Goal: Task Accomplishment & Management: Manage account settings

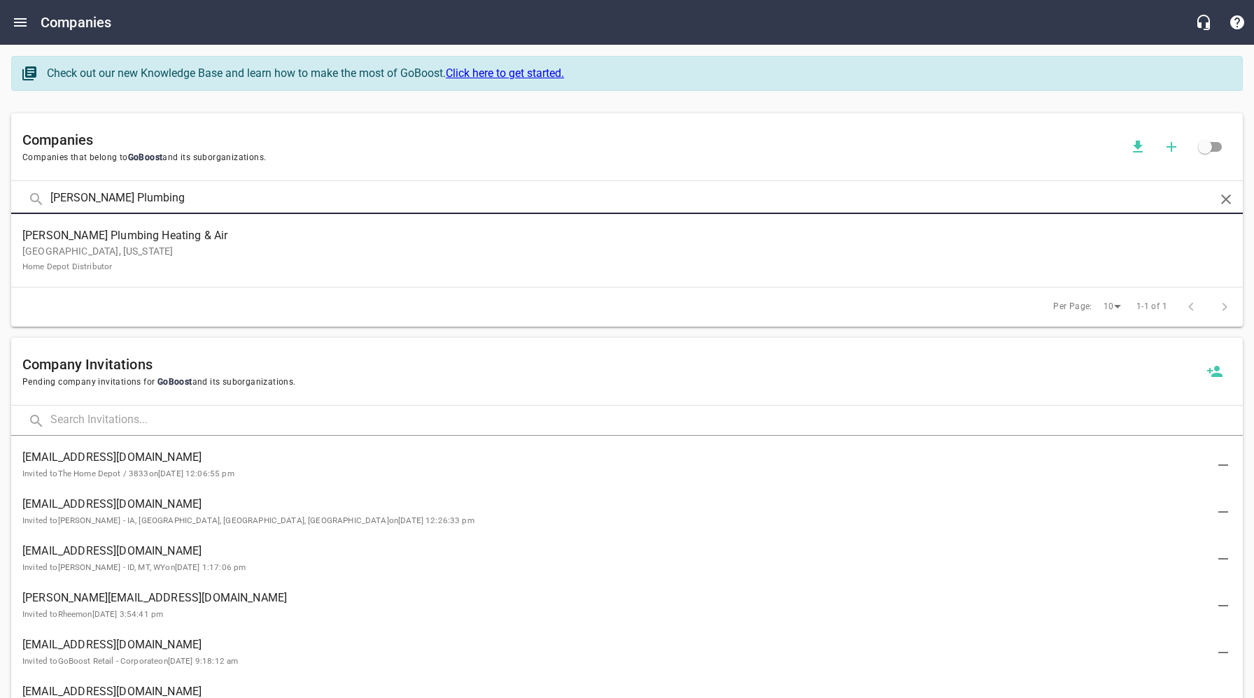
drag, startPoint x: 164, startPoint y: 204, endPoint x: 131, endPoint y: 238, distance: 48.0
click at [36, 199] on div "[PERSON_NAME] Plumbing" at bounding box center [626, 199] width 1231 height 30
type input "Horseman"
click button at bounding box center [0, 0] width 0 height 0
click at [173, 250] on p "[PERSON_NAME], [US_STATE] [PERSON_NAME] - DM Southeast and [GEOGRAPHIC_DATA], […" at bounding box center [615, 258] width 1187 height 29
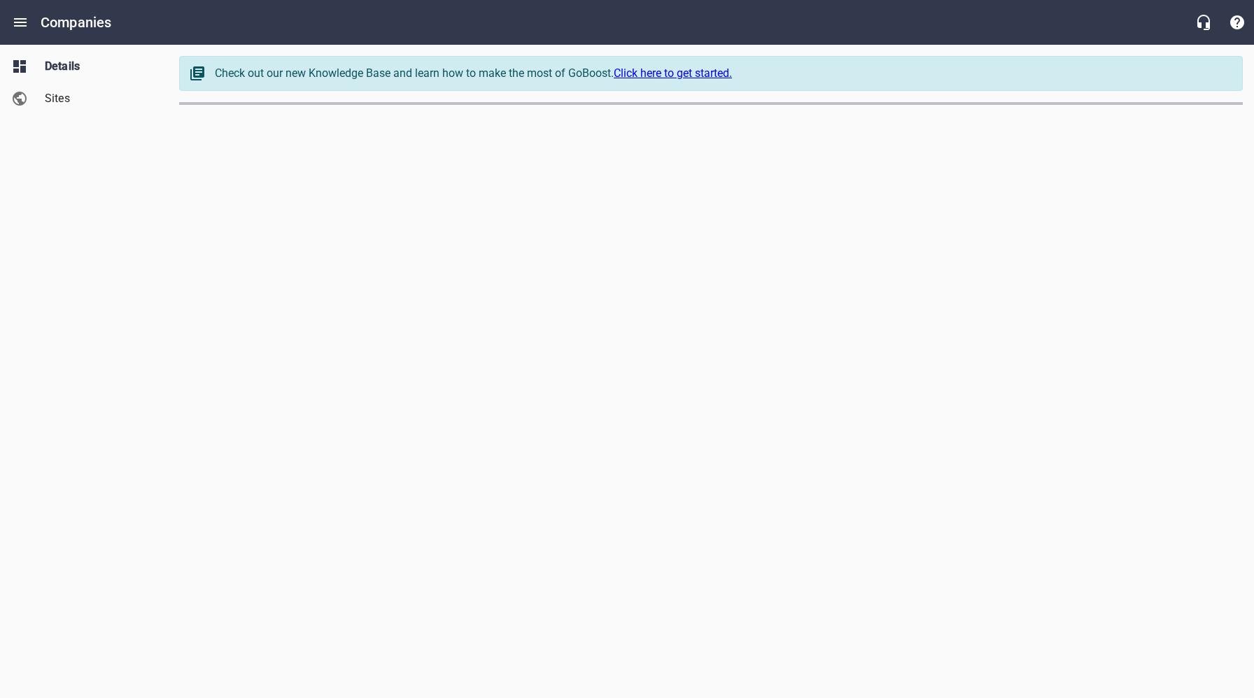
select select "[US_STATE]"
select select "5"
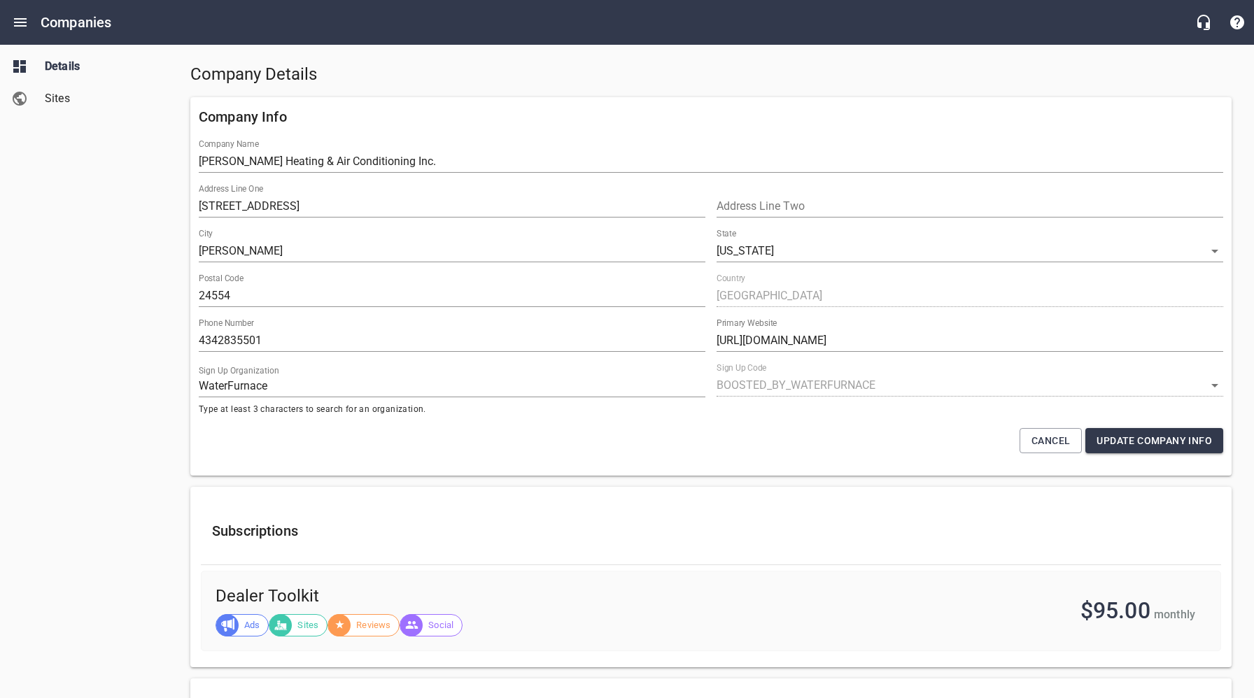
scroll to position [27, 0]
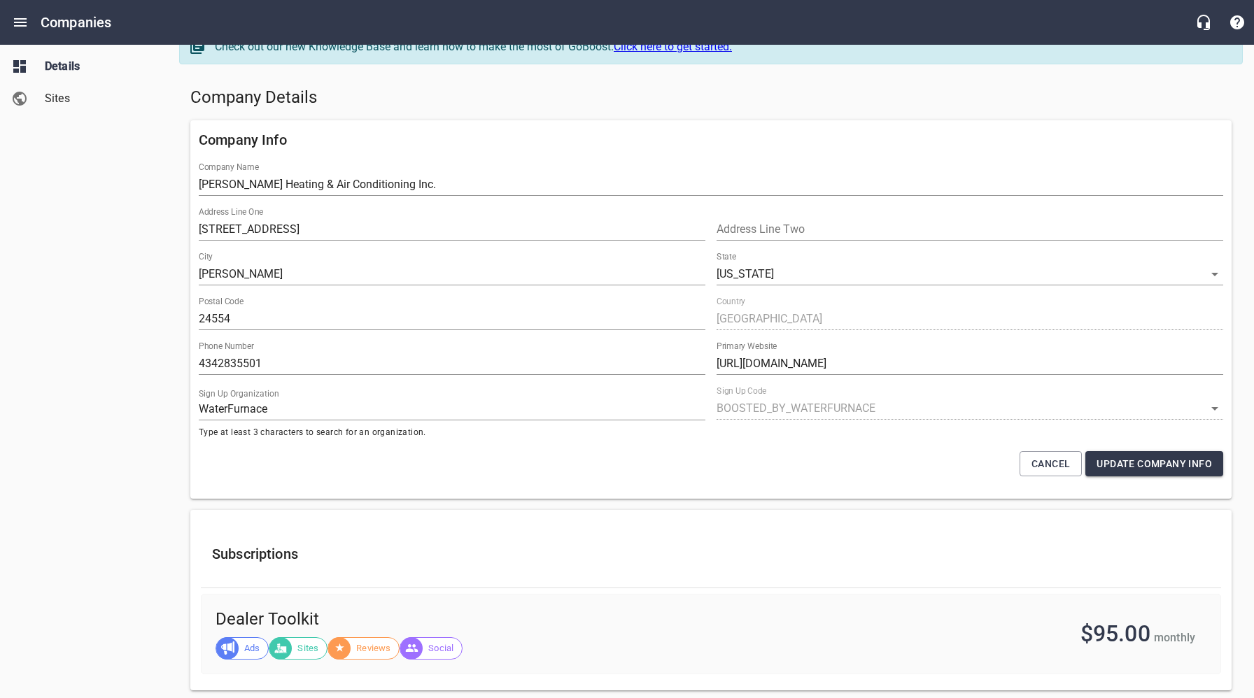
click at [58, 98] on span "Sites" at bounding box center [98, 98] width 106 height 17
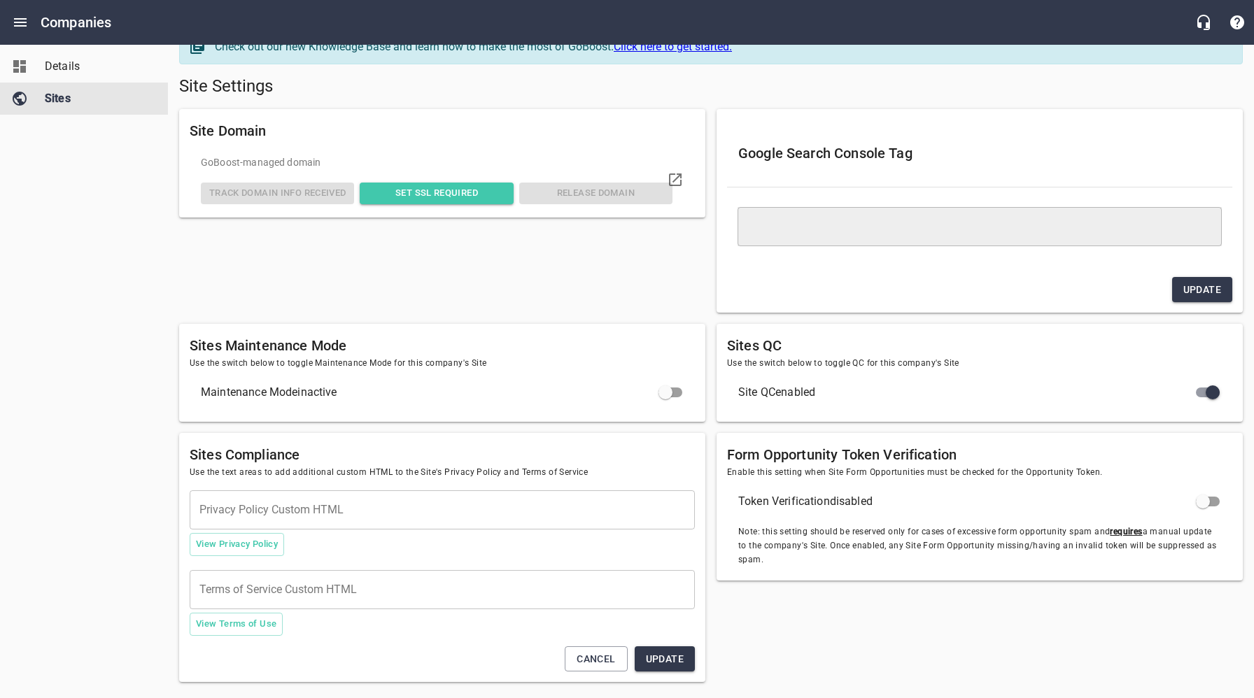
type textarea "<meta name="google-site-verification" content="tWjJpbr67zQTidt4RWGx1pb227g01oAF…"
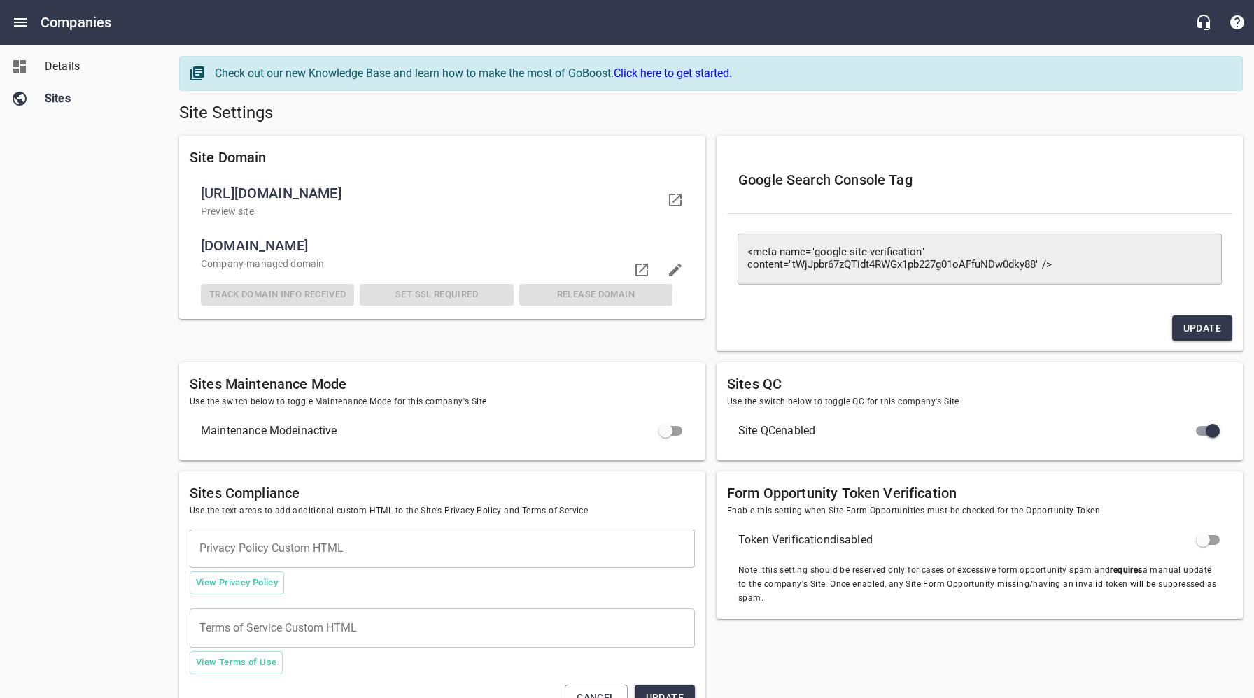
click at [122, 281] on div "Details Sites" at bounding box center [84, 349] width 169 height 698
click at [73, 71] on span "Details" at bounding box center [98, 66] width 106 height 17
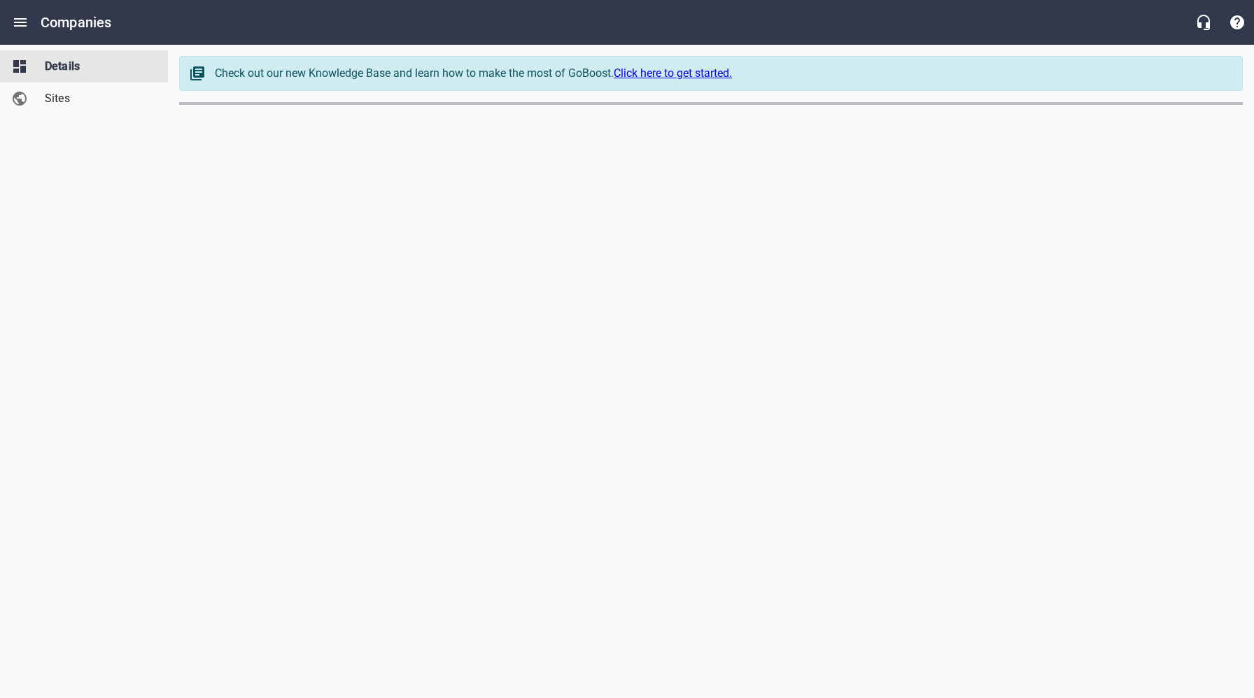
select select "[US_STATE]"
select select "5"
